Goal: Task Accomplishment & Management: Complete application form

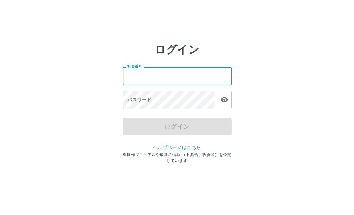
click at [133, 78] on input "社員番号" at bounding box center [177, 76] width 109 height 18
type input "*******"
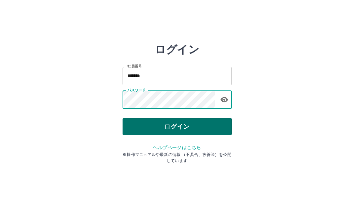
click at [145, 125] on button "ログイン" at bounding box center [177, 126] width 109 height 17
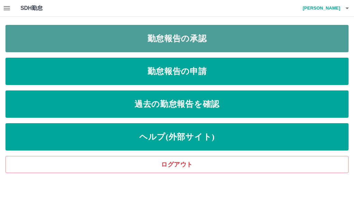
click at [105, 38] on link "勤怠報告の承認" at bounding box center [177, 38] width 344 height 27
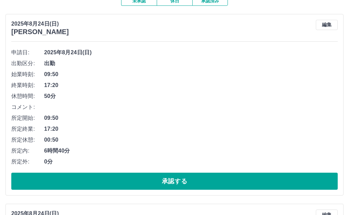
scroll to position [68, 0]
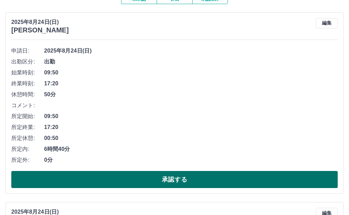
click at [127, 177] on button "承認する" at bounding box center [174, 179] width 326 height 17
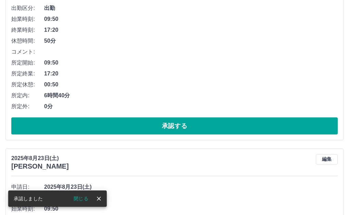
scroll to position [513, 0]
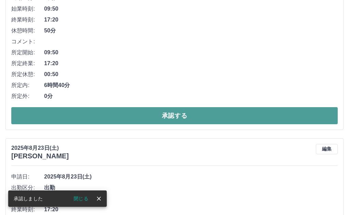
click at [136, 116] on button "承認する" at bounding box center [174, 115] width 326 height 17
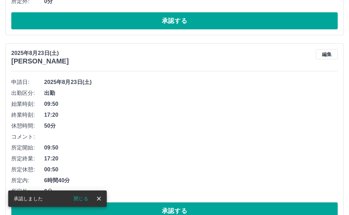
scroll to position [459, 0]
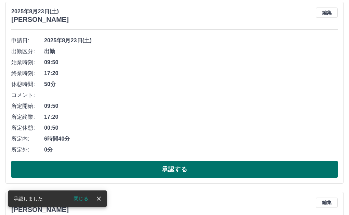
click at [162, 166] on button "承認する" at bounding box center [174, 169] width 326 height 17
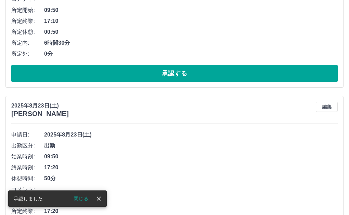
scroll to position [440, 0]
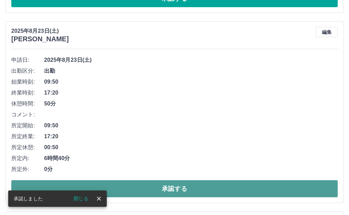
click at [169, 187] on button "承認する" at bounding box center [174, 188] width 326 height 17
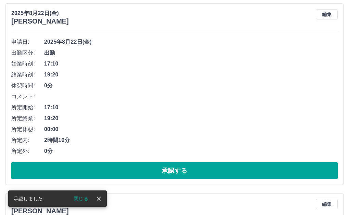
scroll to position [850, 0]
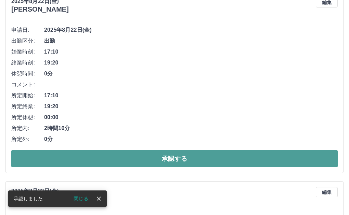
click at [122, 154] on button "承認する" at bounding box center [174, 158] width 326 height 17
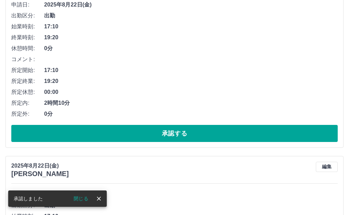
scroll to position [1070, 0]
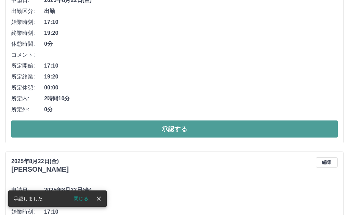
click at [172, 130] on button "承認する" at bounding box center [174, 129] width 326 height 17
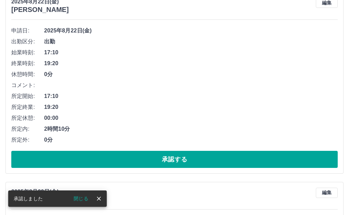
scroll to position [1050, 0]
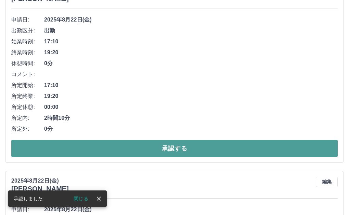
click at [172, 146] on button "承認する" at bounding box center [174, 148] width 326 height 17
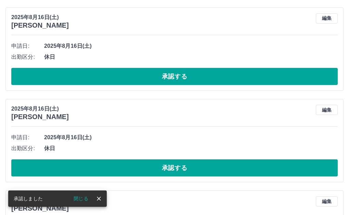
scroll to position [1202, 0]
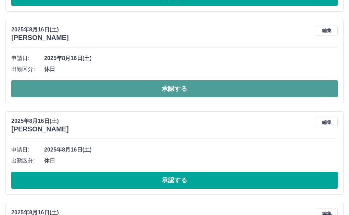
click at [138, 89] on button "承認する" at bounding box center [174, 88] width 326 height 17
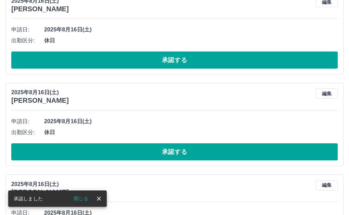
scroll to position [1612, 0]
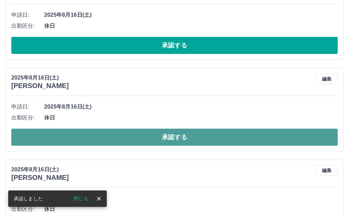
click at [179, 132] on button "承認する" at bounding box center [174, 137] width 326 height 17
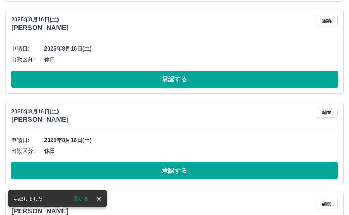
scroll to position [1680, 0]
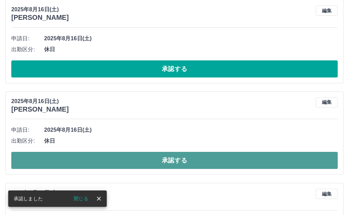
click at [201, 160] on button "承認する" at bounding box center [174, 160] width 326 height 17
click at [178, 161] on button "承認する" at bounding box center [174, 160] width 326 height 17
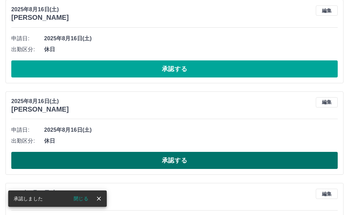
click at [162, 154] on button "承認する" at bounding box center [174, 160] width 326 height 17
click at [99, 159] on button "承認する" at bounding box center [174, 160] width 326 height 17
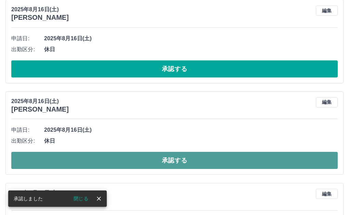
click at [115, 159] on button "承認する" at bounding box center [174, 160] width 326 height 17
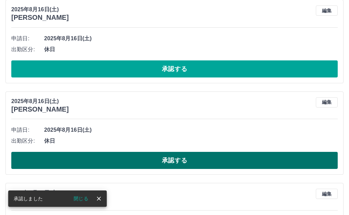
click at [124, 153] on button "承認する" at bounding box center [174, 160] width 326 height 17
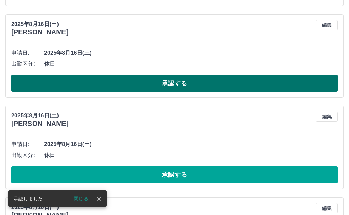
scroll to position [1783, 0]
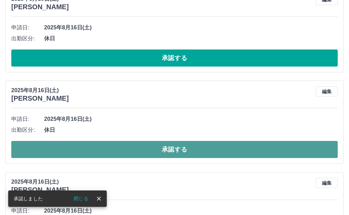
click at [156, 149] on button "承認する" at bounding box center [174, 149] width 326 height 17
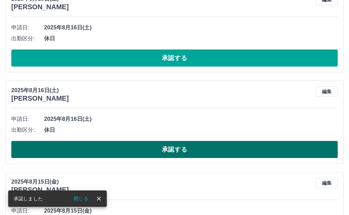
click at [174, 151] on button "承認する" at bounding box center [174, 149] width 326 height 17
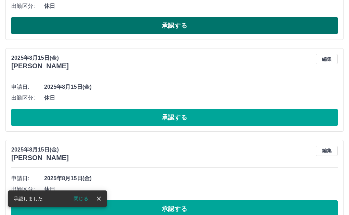
scroll to position [1920, 0]
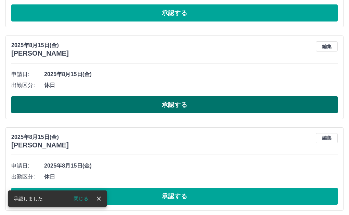
click at [125, 107] on button "承認する" at bounding box center [174, 104] width 326 height 17
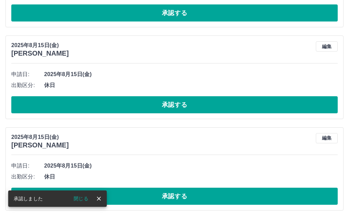
click at [127, 100] on button "承認する" at bounding box center [174, 104] width 326 height 17
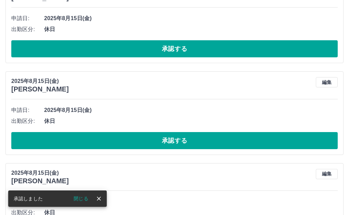
scroll to position [2193, 0]
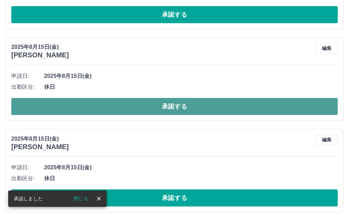
click at [134, 105] on button "承認する" at bounding box center [174, 106] width 326 height 17
click at [163, 106] on button "承認する" at bounding box center [174, 106] width 326 height 17
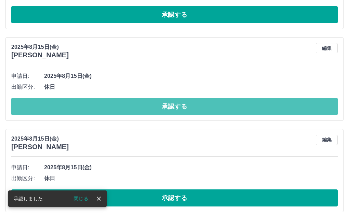
click at [164, 106] on button "承認する" at bounding box center [174, 106] width 326 height 17
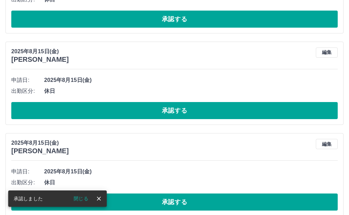
scroll to position [2296, 0]
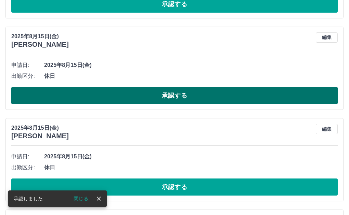
click at [166, 98] on button "承認する" at bounding box center [174, 95] width 326 height 17
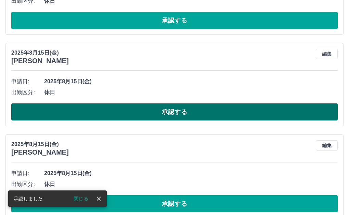
scroll to position [2398, 0]
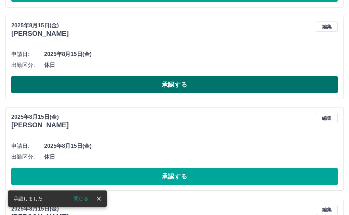
click at [137, 86] on button "承認する" at bounding box center [174, 84] width 326 height 17
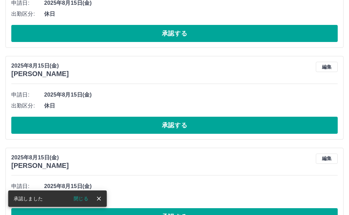
scroll to position [2467, 0]
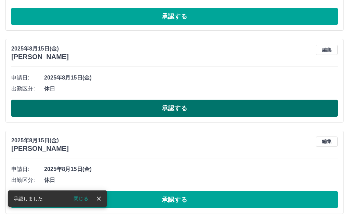
click at [166, 112] on button "承認する" at bounding box center [174, 108] width 326 height 17
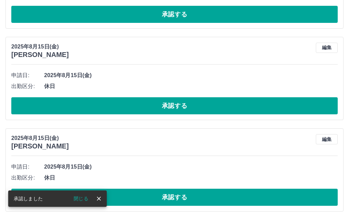
scroll to position [2569, 0]
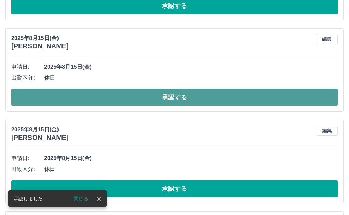
click at [121, 99] on button "承認する" at bounding box center [174, 97] width 326 height 17
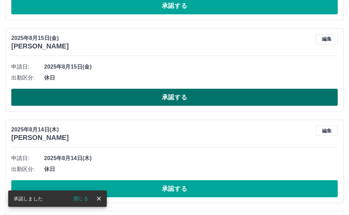
click at [134, 101] on button "承認する" at bounding box center [174, 97] width 326 height 17
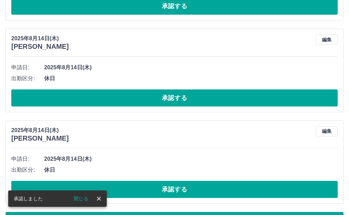
scroll to position [2740, 0]
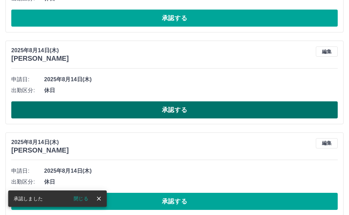
click at [154, 110] on button "承認する" at bounding box center [174, 110] width 326 height 17
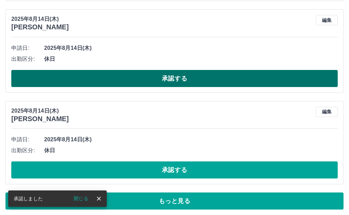
scroll to position [2775, 0]
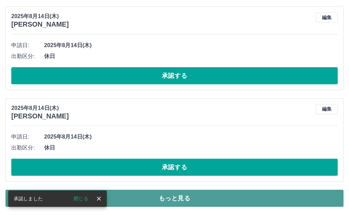
click at [222, 203] on button "もっと見る" at bounding box center [174, 198] width 338 height 17
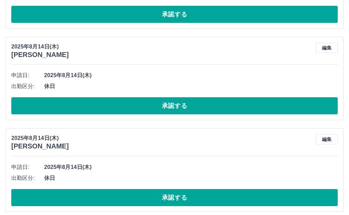
scroll to position [3219, 0]
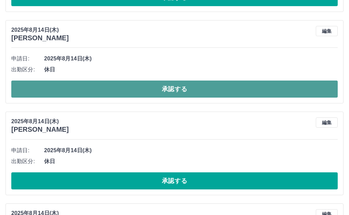
click at [76, 86] on button "承認する" at bounding box center [174, 89] width 326 height 17
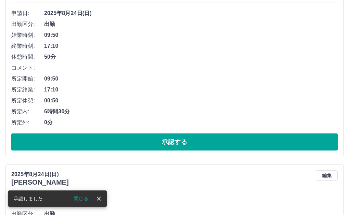
scroll to position [0, 0]
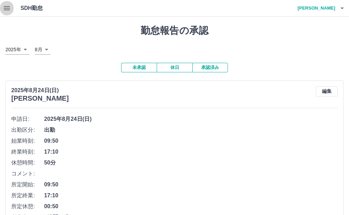
click at [7, 7] on icon "button" at bounding box center [7, 8] width 8 height 8
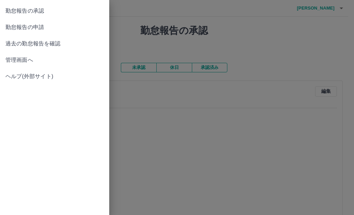
click at [18, 26] on span "勤怠報告の申請" at bounding box center [54, 27] width 98 height 8
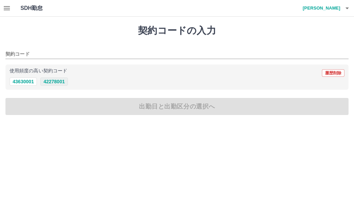
click at [55, 82] on button "42278001" at bounding box center [53, 82] width 27 height 8
type input "********"
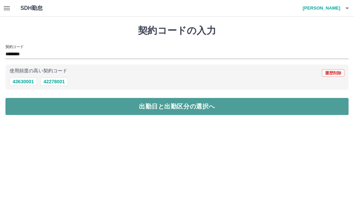
click at [74, 104] on button "出勤日と出勤区分の選択へ" at bounding box center [177, 106] width 344 height 17
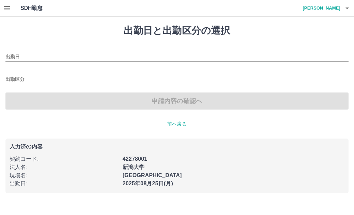
type input "**********"
click at [33, 79] on input "出勤区分" at bounding box center [177, 80] width 344 height 9
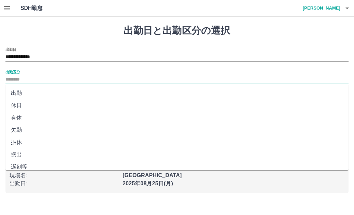
click at [27, 93] on li "出勤" at bounding box center [177, 93] width 344 height 12
type input "**"
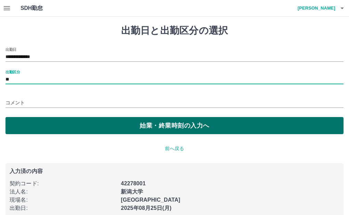
click at [75, 122] on button "始業・終業時刻の入力へ" at bounding box center [174, 125] width 338 height 17
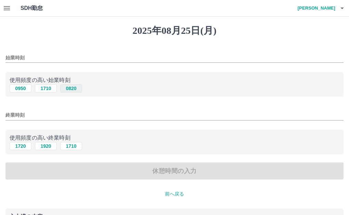
click at [72, 88] on button "0820" at bounding box center [71, 88] width 22 height 8
type input "****"
click at [73, 146] on button "1710" at bounding box center [71, 146] width 22 height 8
type input "****"
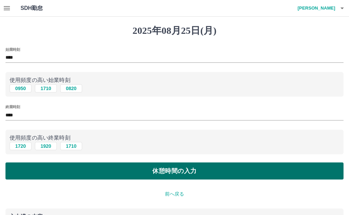
click at [113, 169] on button "休憩時間の入力" at bounding box center [174, 171] width 338 height 17
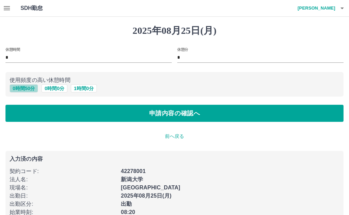
click at [23, 88] on button "0 時間 50 分" at bounding box center [24, 88] width 28 height 8
type input "**"
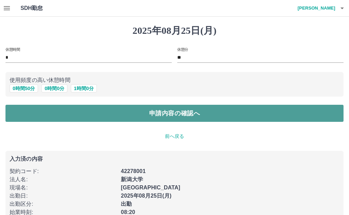
click at [101, 110] on button "申請内容の確認へ" at bounding box center [174, 113] width 338 height 17
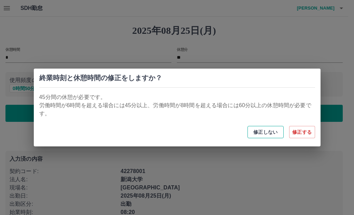
click at [270, 130] on button "修正しない" at bounding box center [266, 132] width 36 height 12
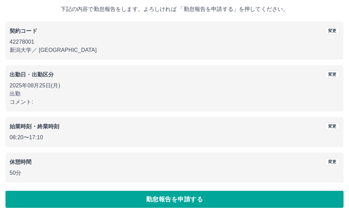
scroll to position [41, 0]
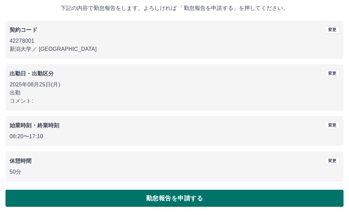
click at [145, 198] on button "勤怠報告を申請する" at bounding box center [174, 198] width 338 height 17
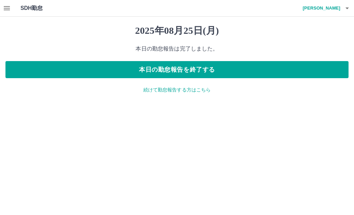
click at [6, 6] on icon "button" at bounding box center [7, 8] width 8 height 8
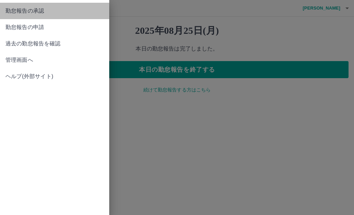
click at [13, 9] on span "勤怠報告の承認" at bounding box center [54, 11] width 98 height 8
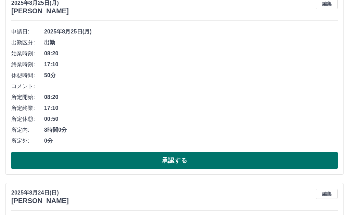
scroll to position [103, 0]
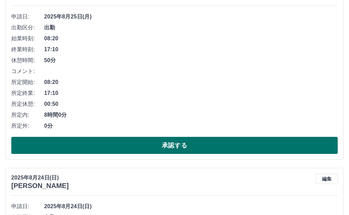
click at [124, 144] on button "承認する" at bounding box center [174, 145] width 326 height 17
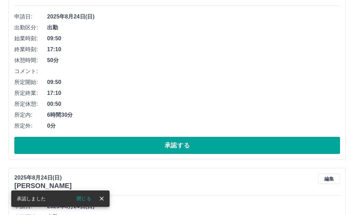
scroll to position [0, 0]
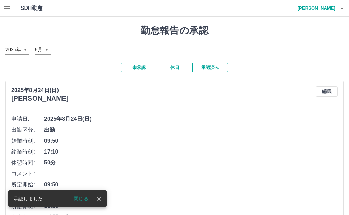
click at [310, 7] on h4 "[PERSON_NAME]" at bounding box center [314, 8] width 41 height 16
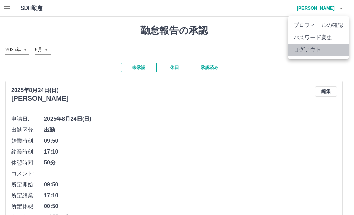
click at [310, 49] on li "ログアウト" at bounding box center [318, 50] width 61 height 12
